Goal: Task Accomplishment & Management: Use online tool/utility

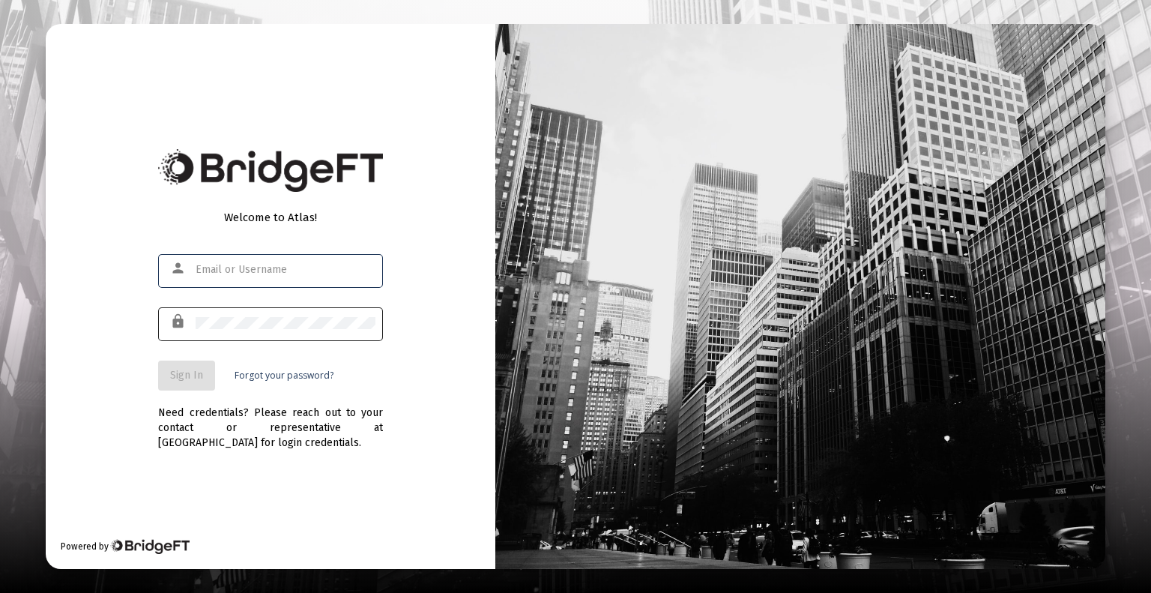
type input "[EMAIL_ADDRESS][DOMAIN_NAME]"
click at [301, 314] on div at bounding box center [286, 322] width 180 height 37
click at [169, 379] on button "Sign In" at bounding box center [186, 376] width 57 height 30
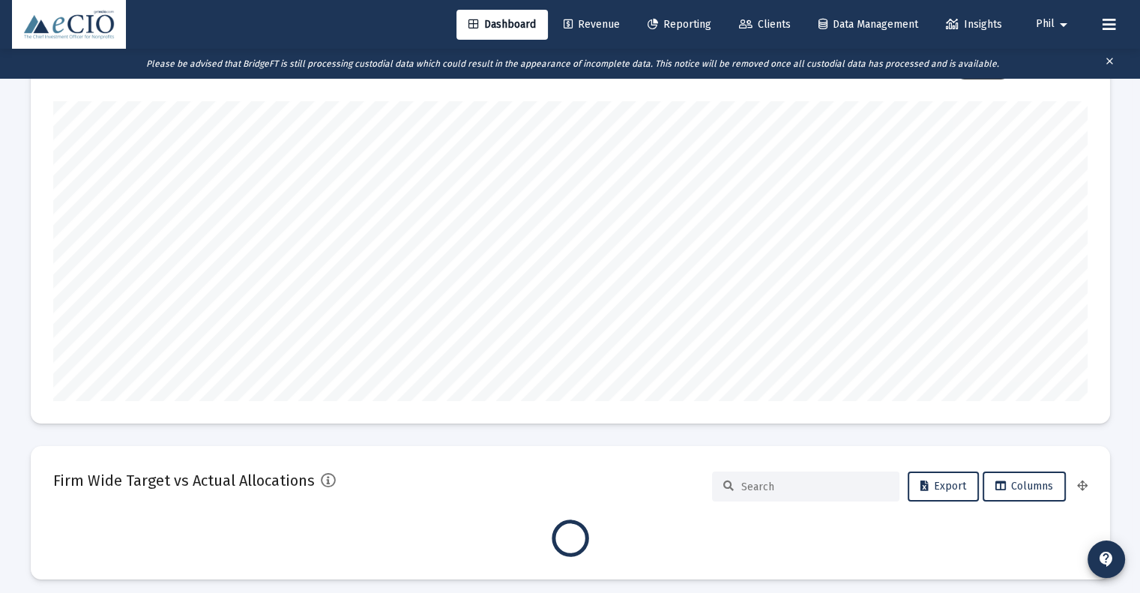
type input "[DATE]"
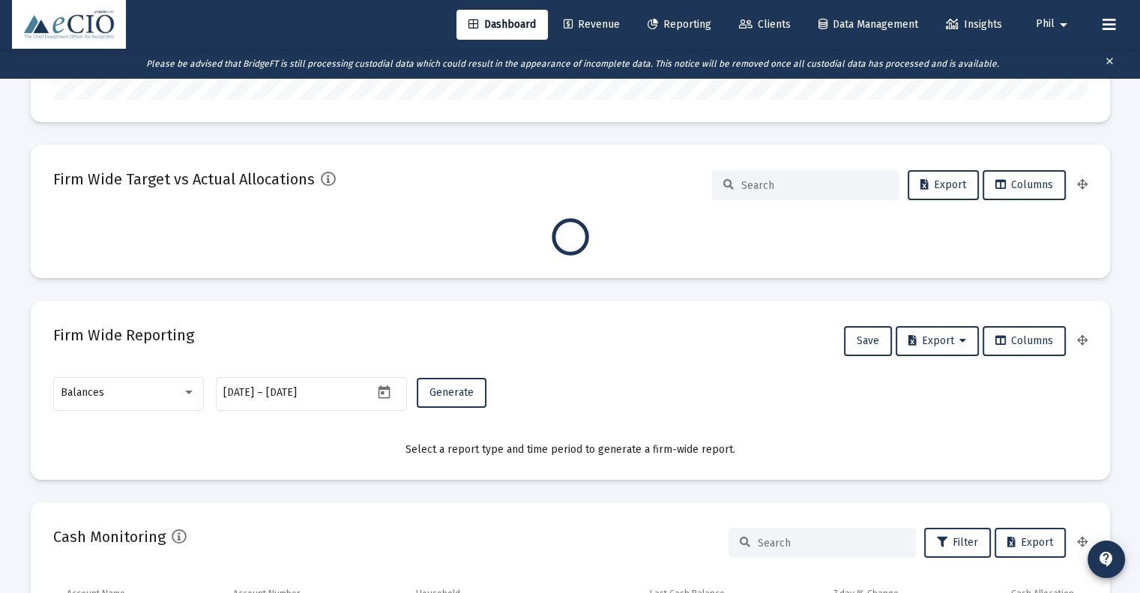
scroll to position [450, 0]
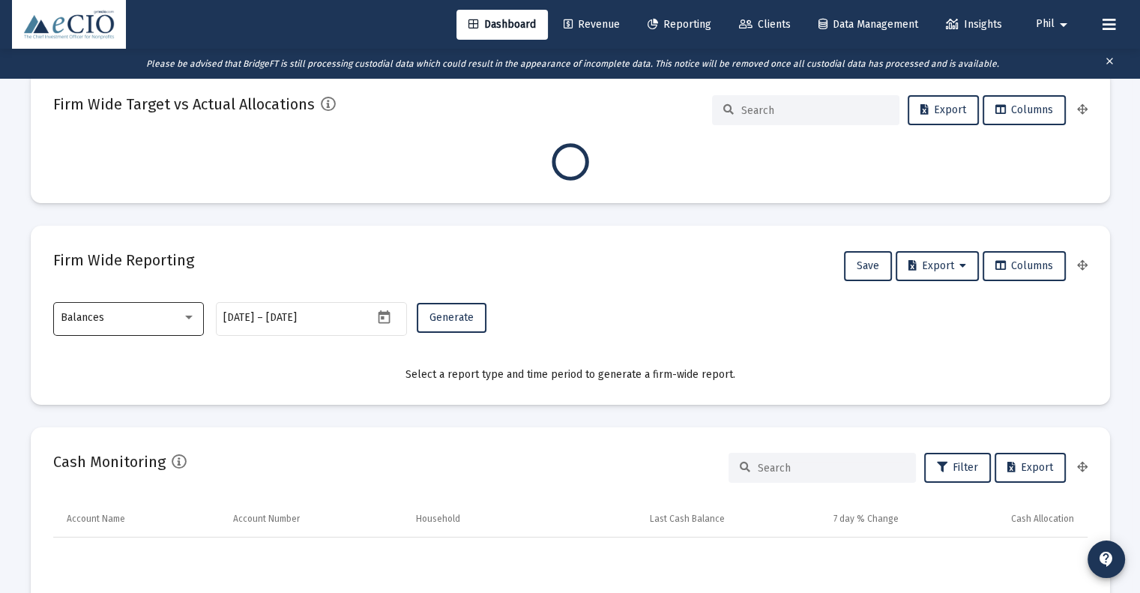
click at [130, 313] on div "Balances" at bounding box center [121, 318] width 121 height 12
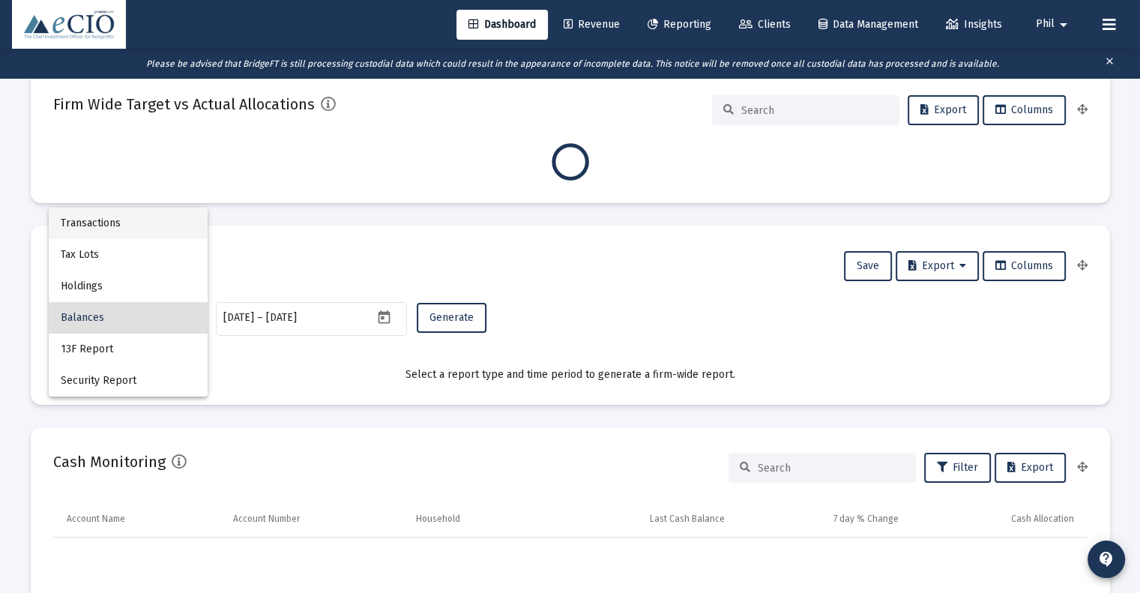
scroll to position [300, 483]
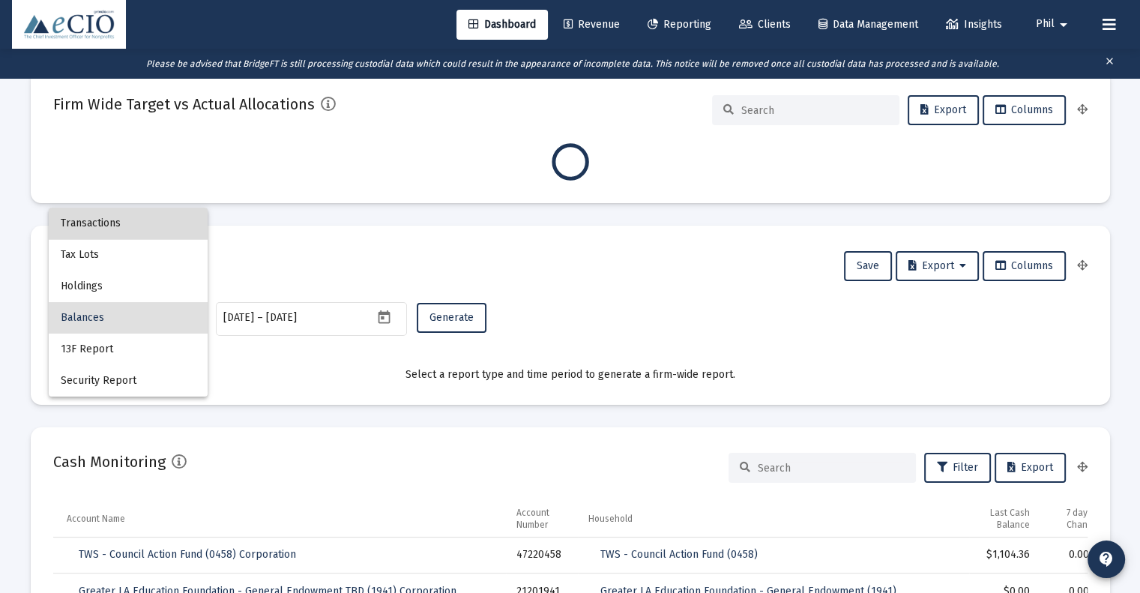
click at [139, 224] on span "Transactions" at bounding box center [128, 223] width 135 height 31
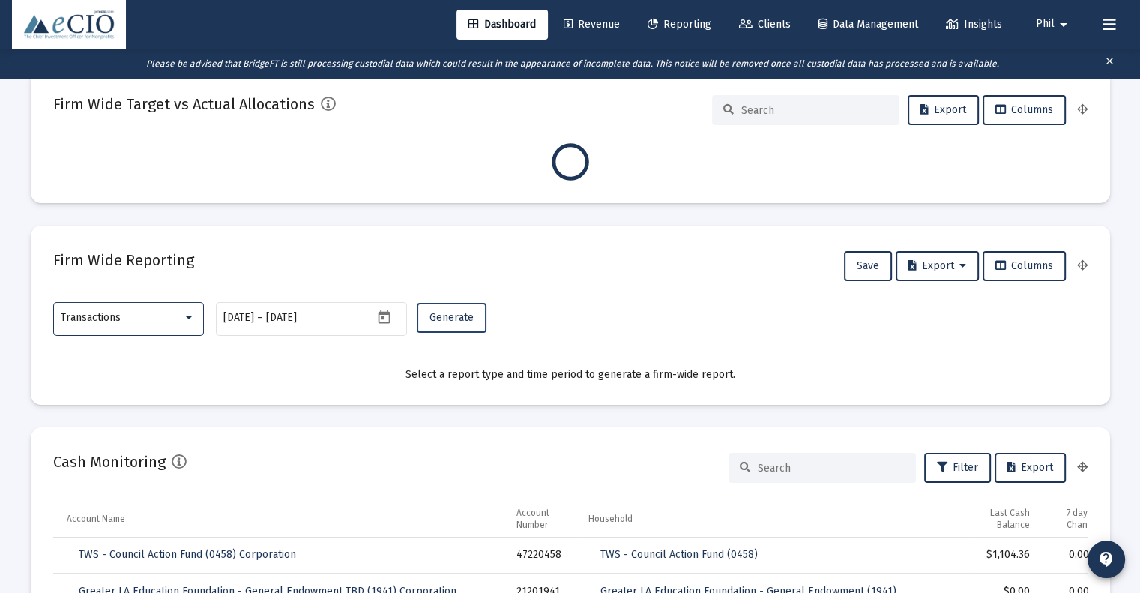
scroll to position [300, 557]
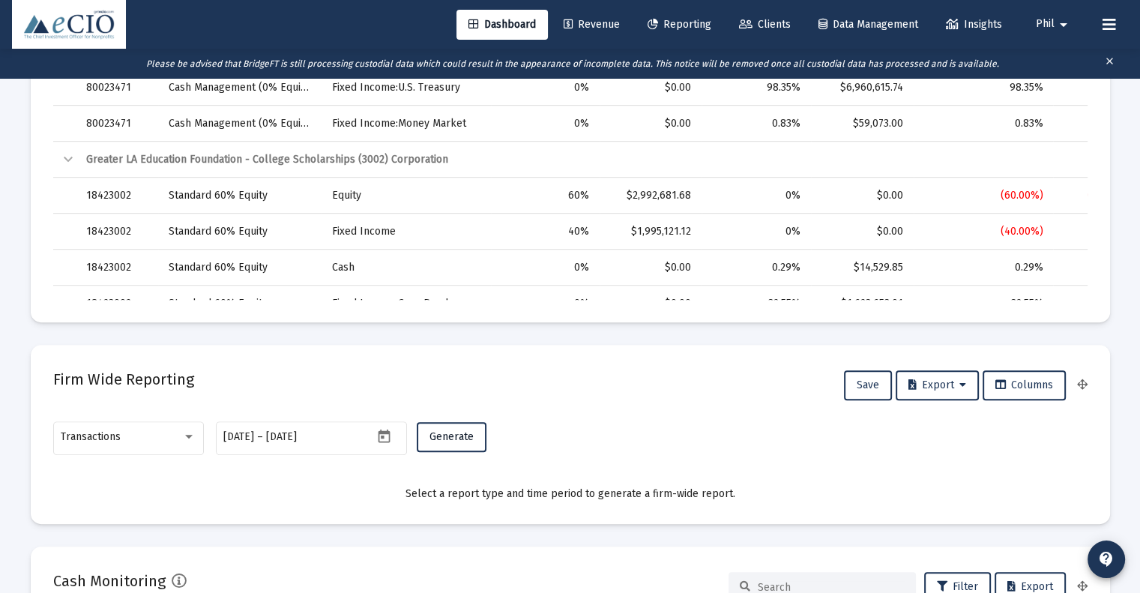
scroll to position [825, 0]
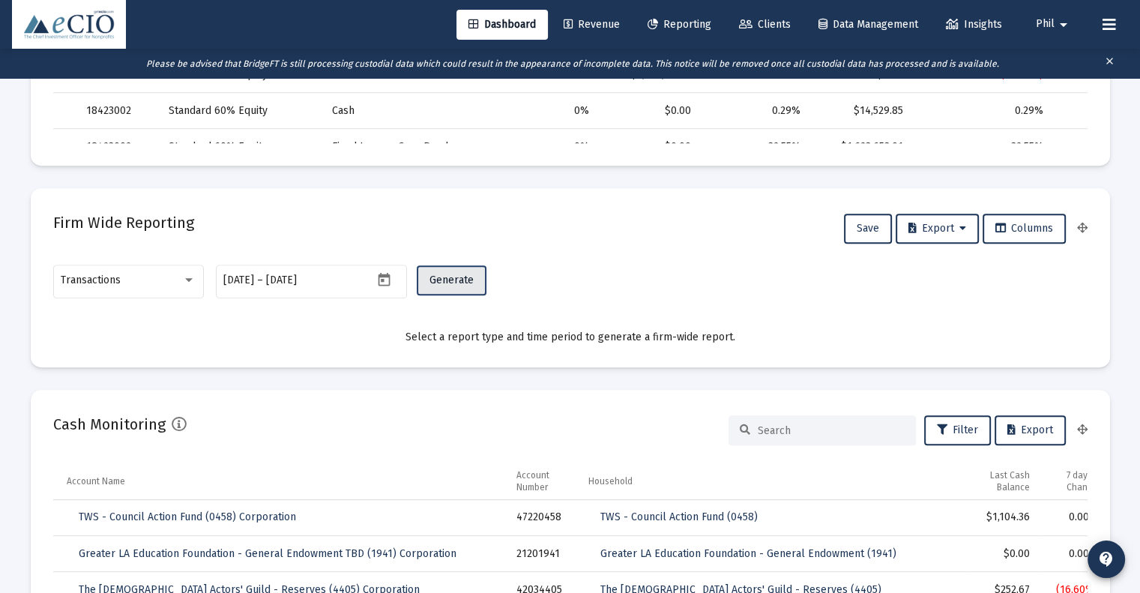
click at [441, 268] on button "Generate" at bounding box center [452, 280] width 70 height 30
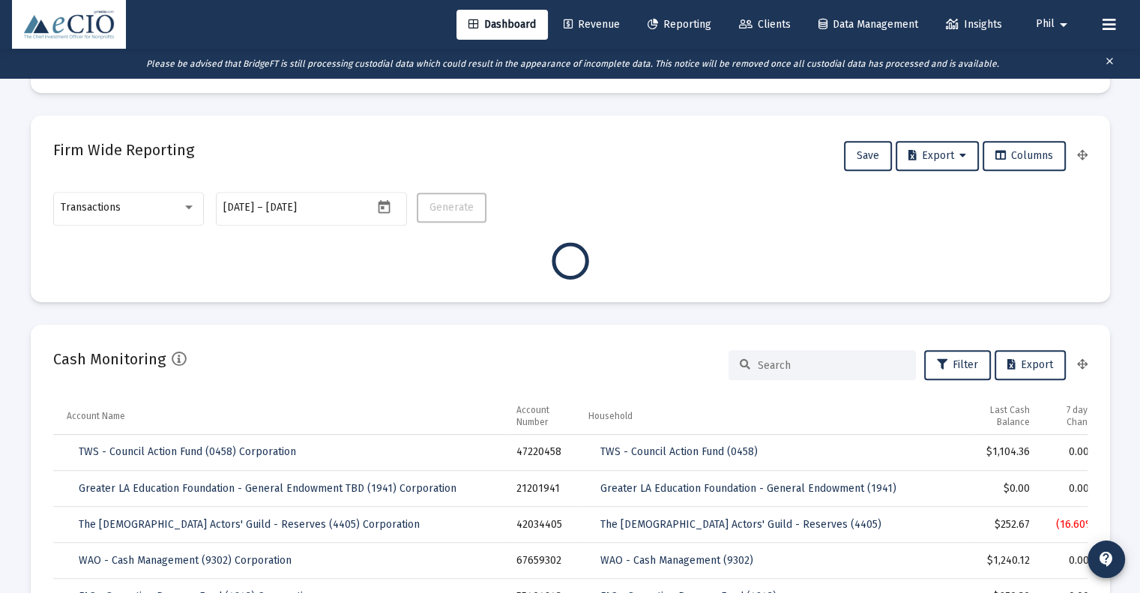
scroll to position [899, 0]
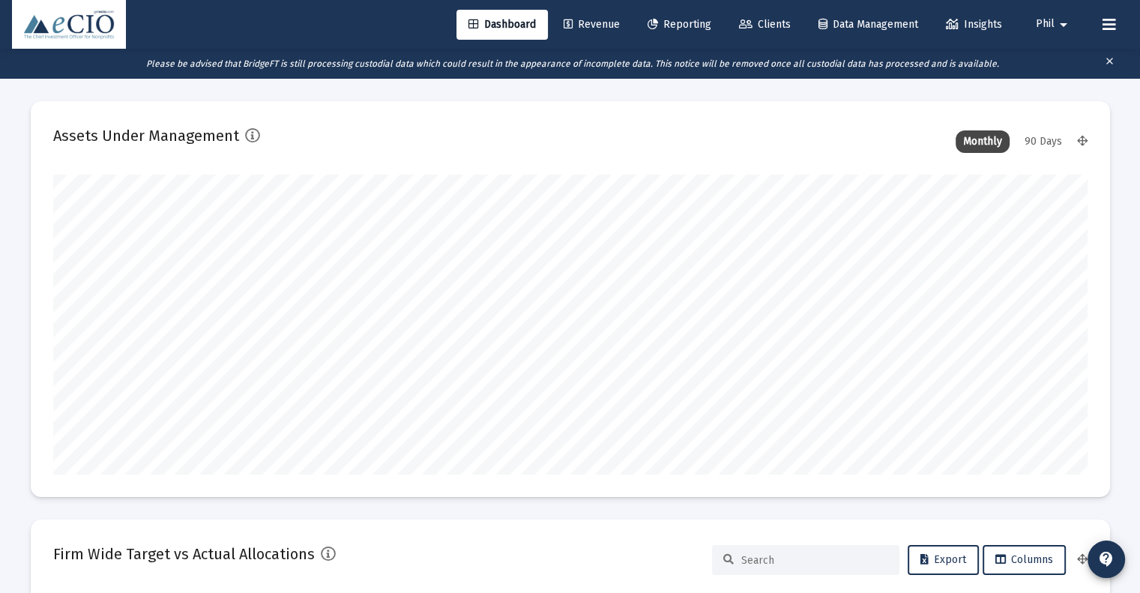
scroll to position [300, 557]
type input "[DATE]"
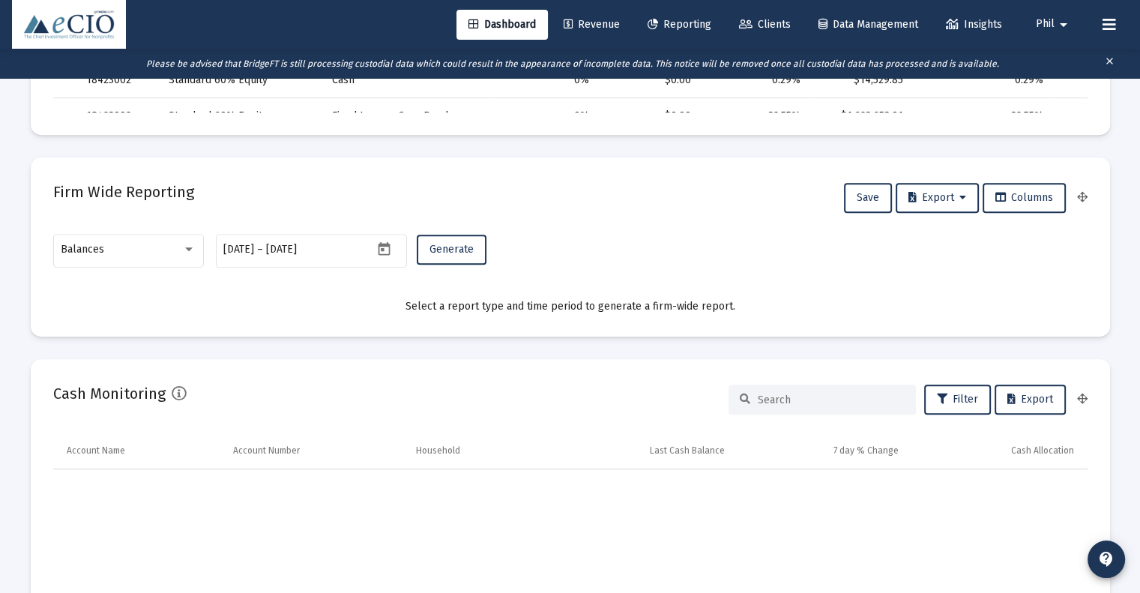
scroll to position [899, 0]
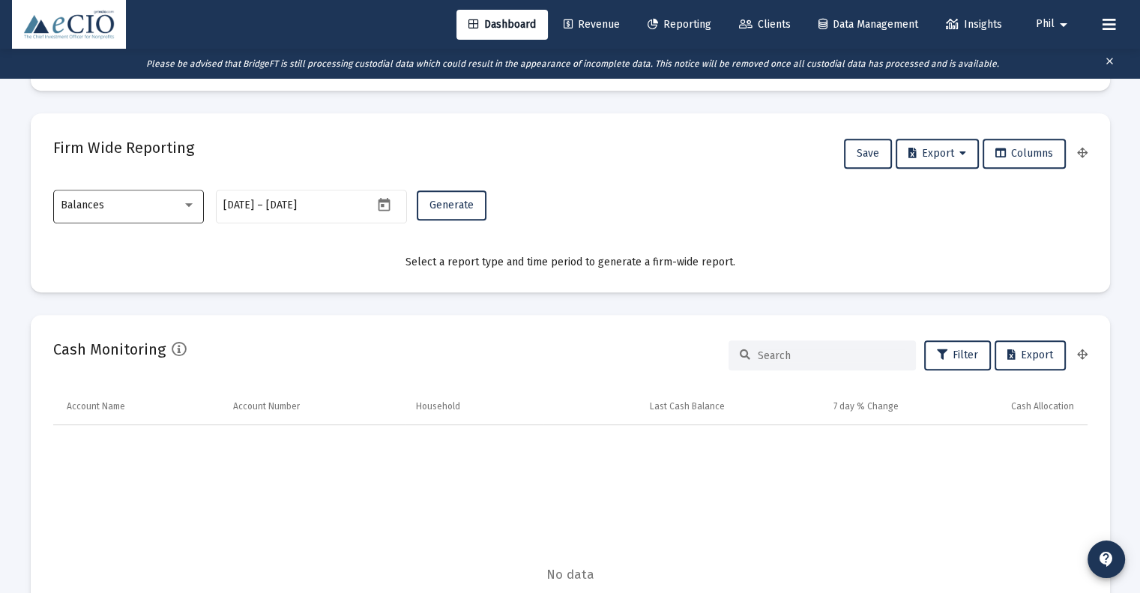
click at [131, 207] on div "Balances" at bounding box center [121, 205] width 121 height 12
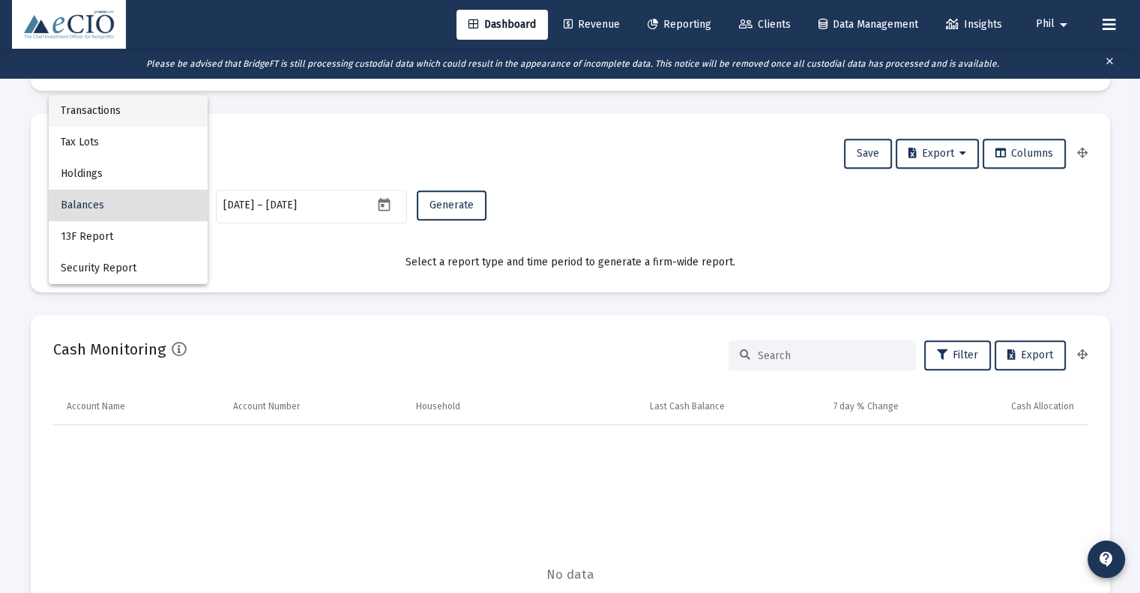
click at [135, 110] on span "Transactions" at bounding box center [128, 110] width 135 height 31
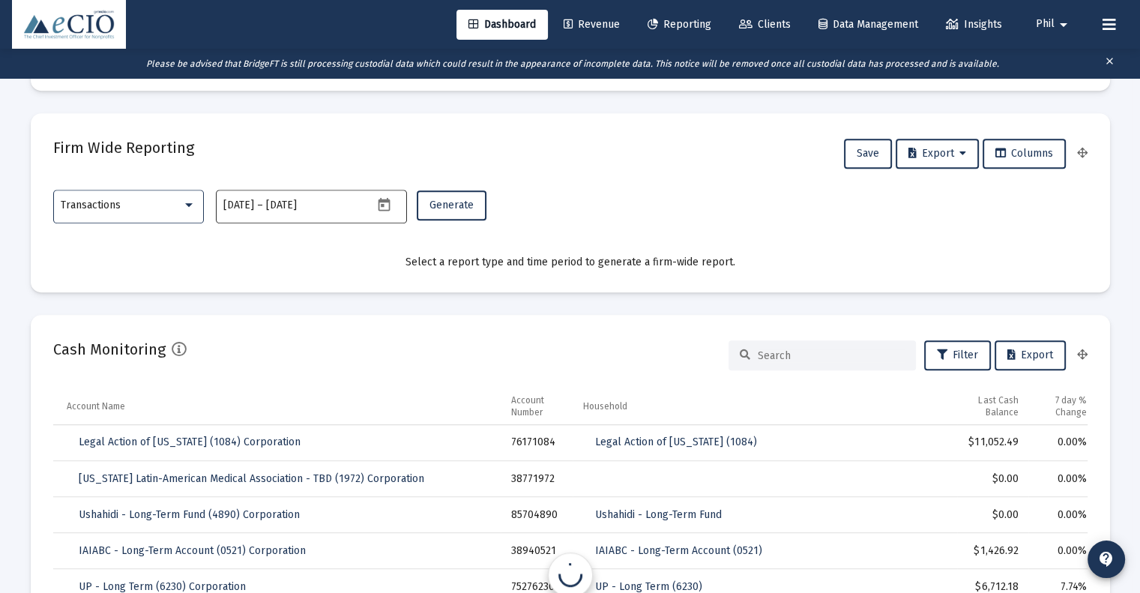
scroll to position [300, 483]
click at [450, 206] on span "Generate" at bounding box center [452, 205] width 44 height 13
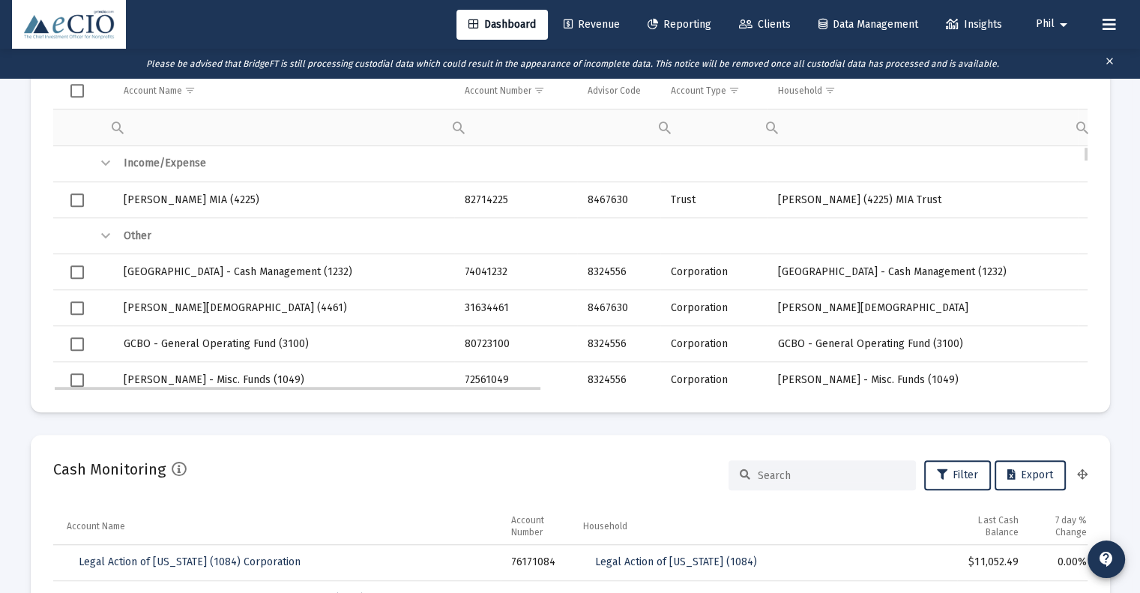
scroll to position [1049, 0]
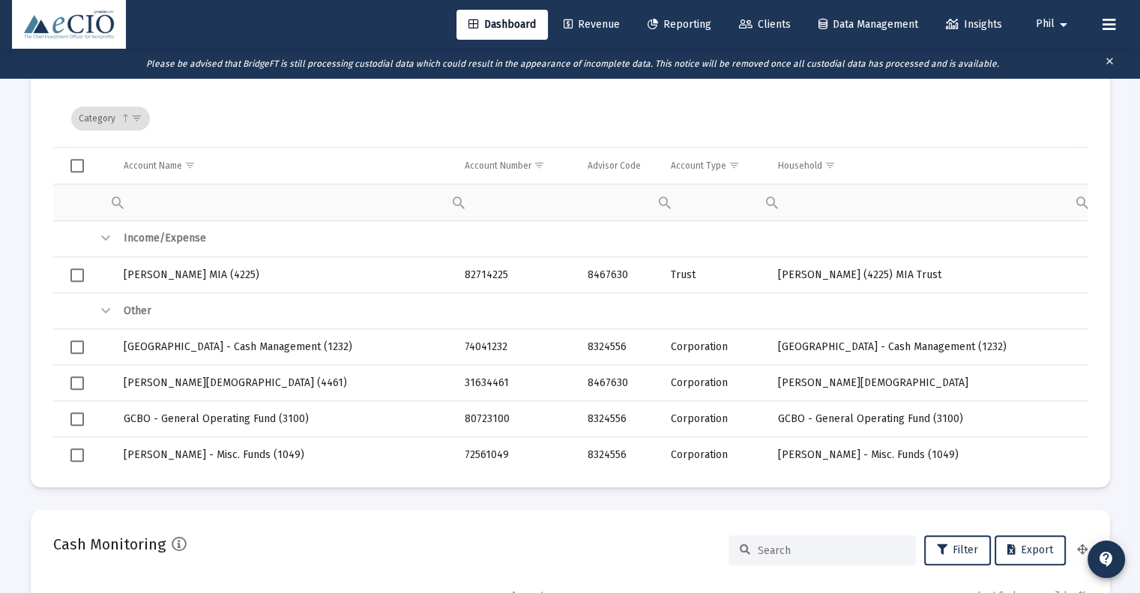
drag, startPoint x: 399, startPoint y: 465, endPoint x: 575, endPoint y: 470, distance: 176.2
click at [575, 470] on mat-card "Firm Wide Reporting Save Export Columns Transactions 2025-09-17 2025-09-17 – 20…" at bounding box center [570, 225] width 1079 height 524
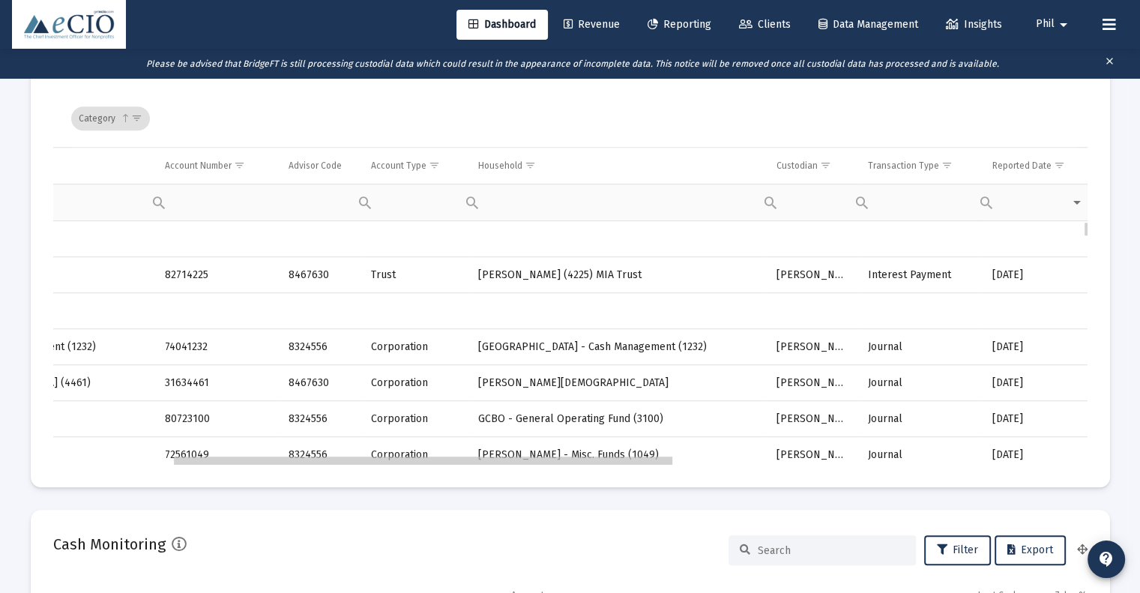
scroll to position [0, 0]
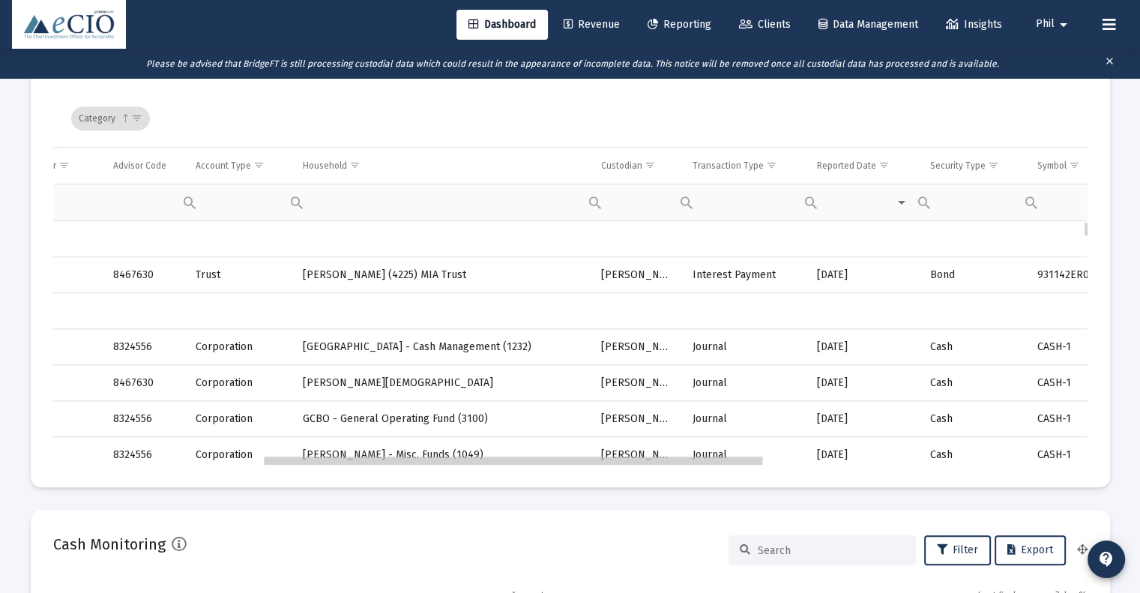
drag, startPoint x: 504, startPoint y: 462, endPoint x: 727, endPoint y: 443, distance: 224.2
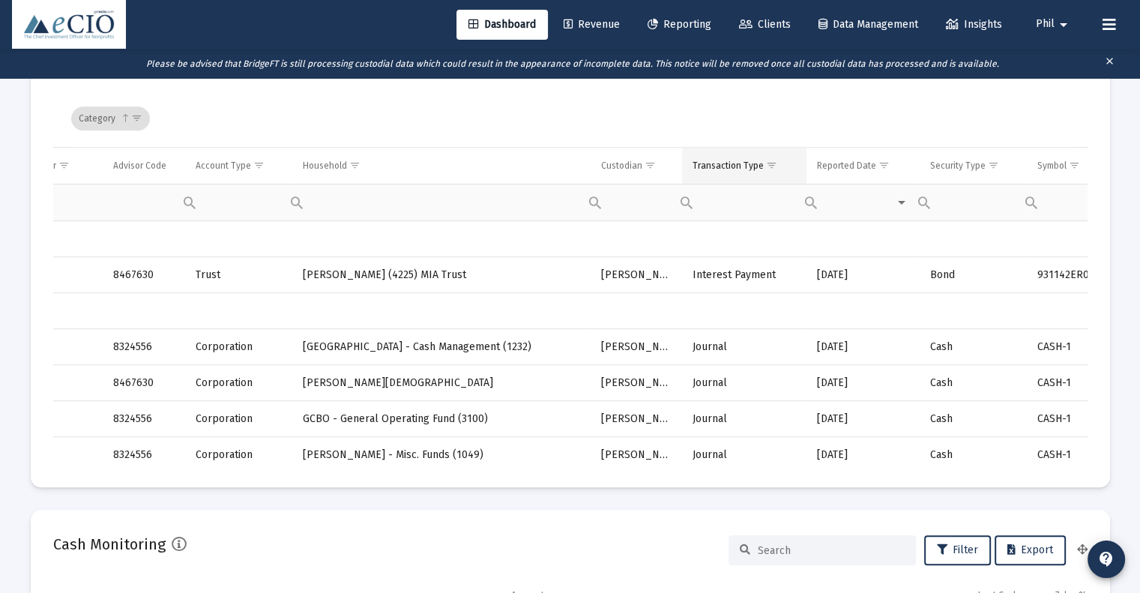
click at [773, 166] on span "Show filter options for column 'Transaction Type'" at bounding box center [771, 165] width 11 height 11
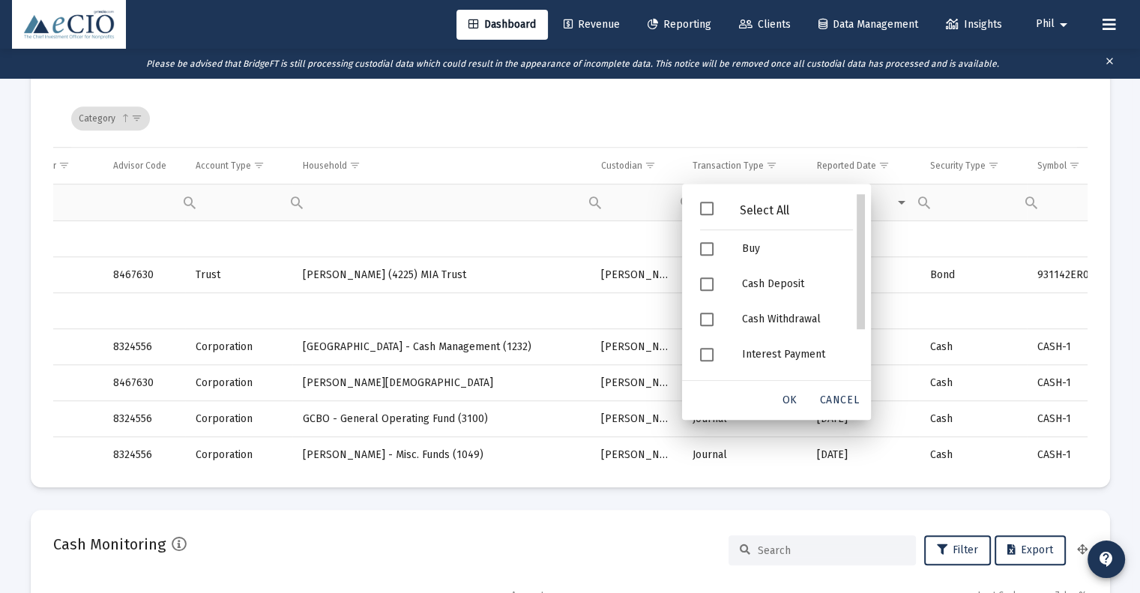
drag, startPoint x: 862, startPoint y: 333, endPoint x: 854, endPoint y: 255, distance: 78.4
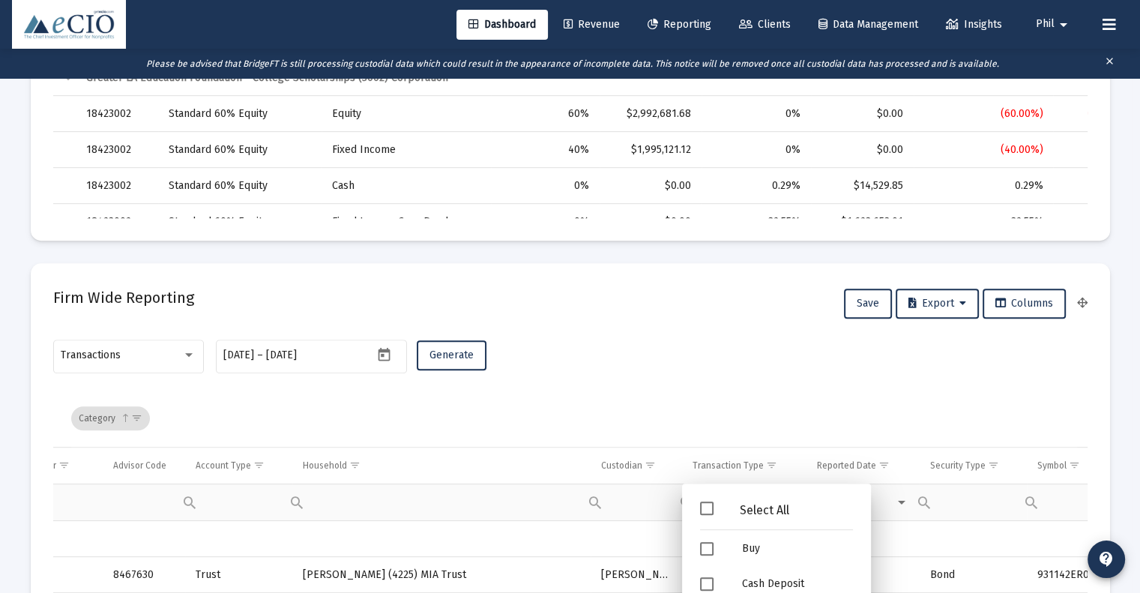
scroll to position [750, 0]
click at [488, 283] on mat-card "Firm Wide Reporting Save Export Columns Transactions 2025-09-17 2025-09-17 – 20…" at bounding box center [570, 525] width 1079 height 524
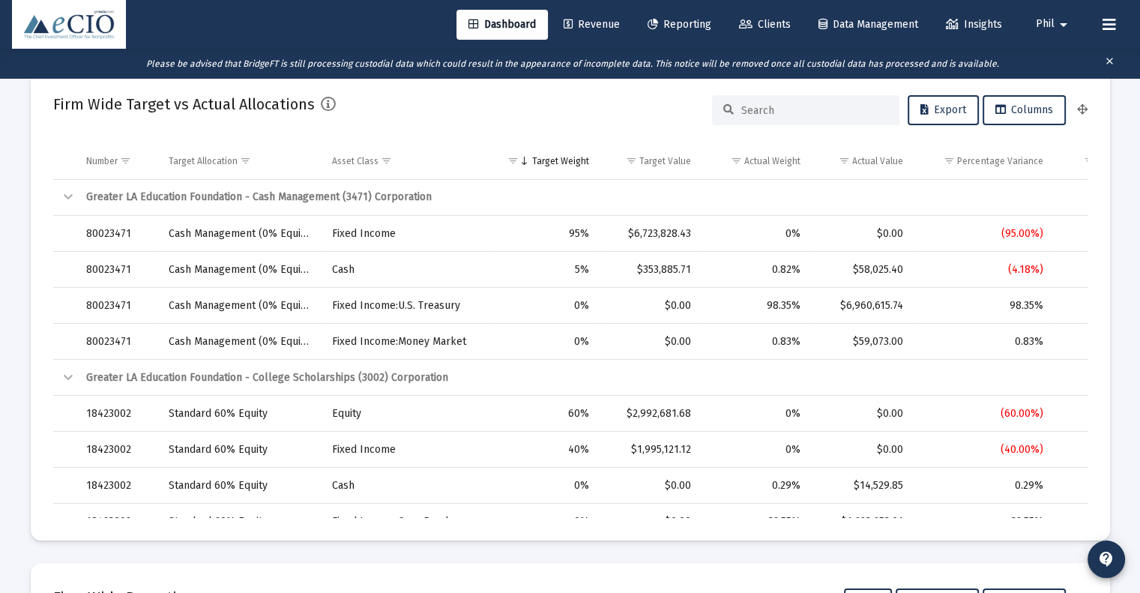
scroll to position [0, 0]
